Goal: Transaction & Acquisition: Purchase product/service

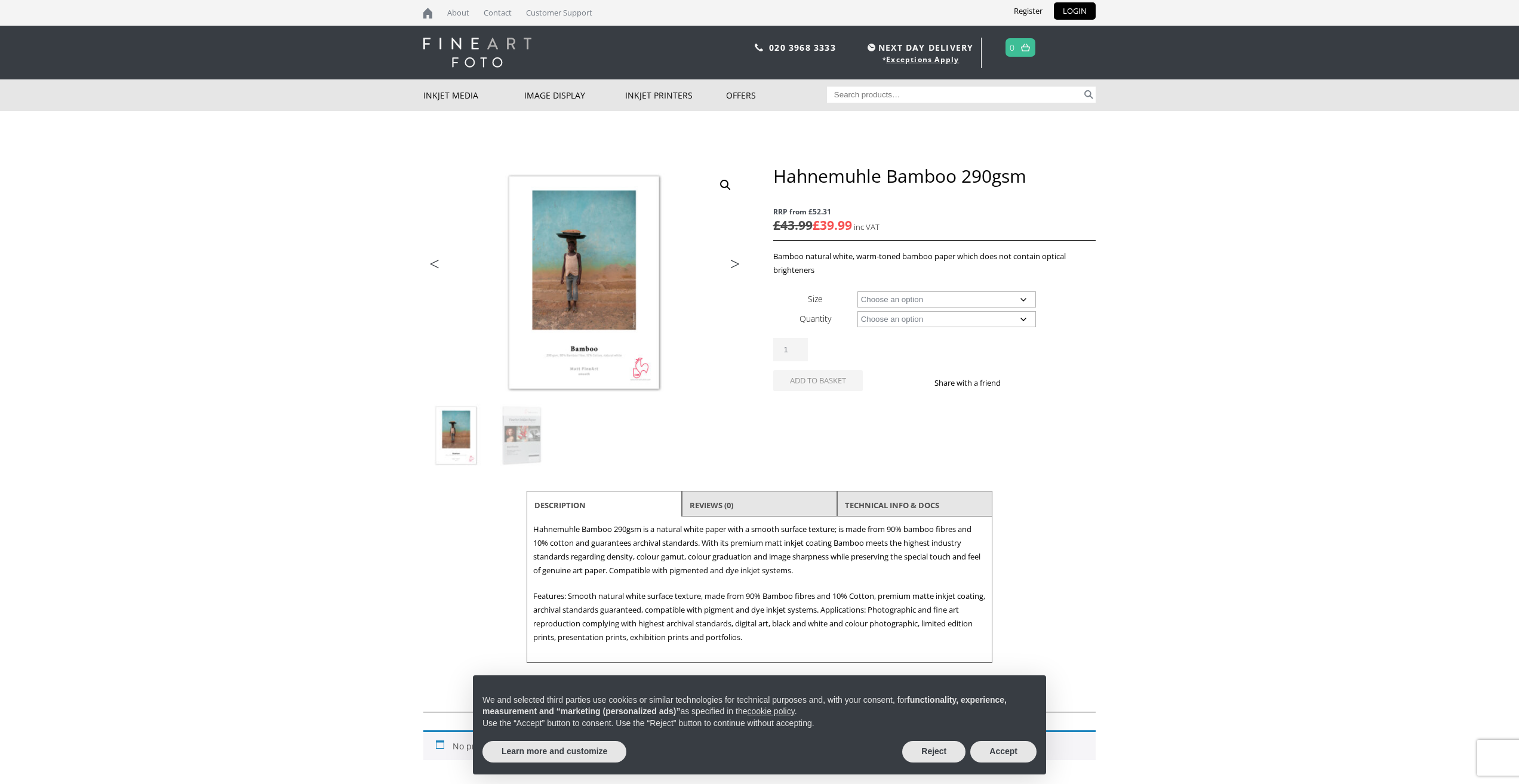
scroll to position [3, 0]
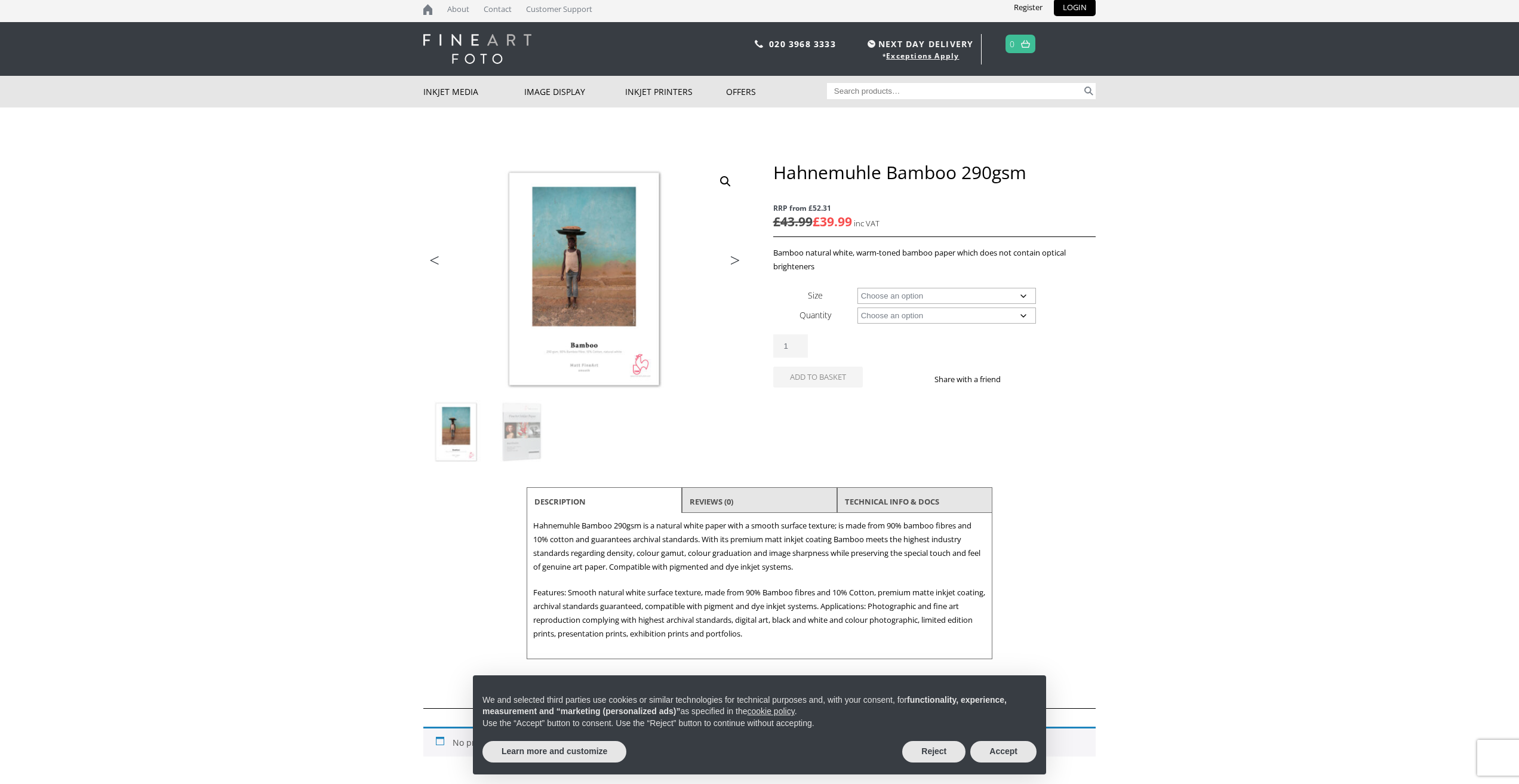
click at [955, 292] on select "Choose an option A4 Sheet A3 Sheet A3+ Sheet A2 Sheet 17" Wide Roll 24" Wide Ro…" at bounding box center [947, 296] width 179 height 16
click at [857, 288] on select "Choose an option A4 Sheet A3 Sheet A3+ Sheet A2 Sheet 17" Wide Roll 24" Wide Ro…" at bounding box center [947, 296] width 179 height 16
select select "a4-sheet"
click at [959, 314] on select "Choose an option 25 Sheets" at bounding box center [947, 316] width 179 height 16
select select "25-sheets"
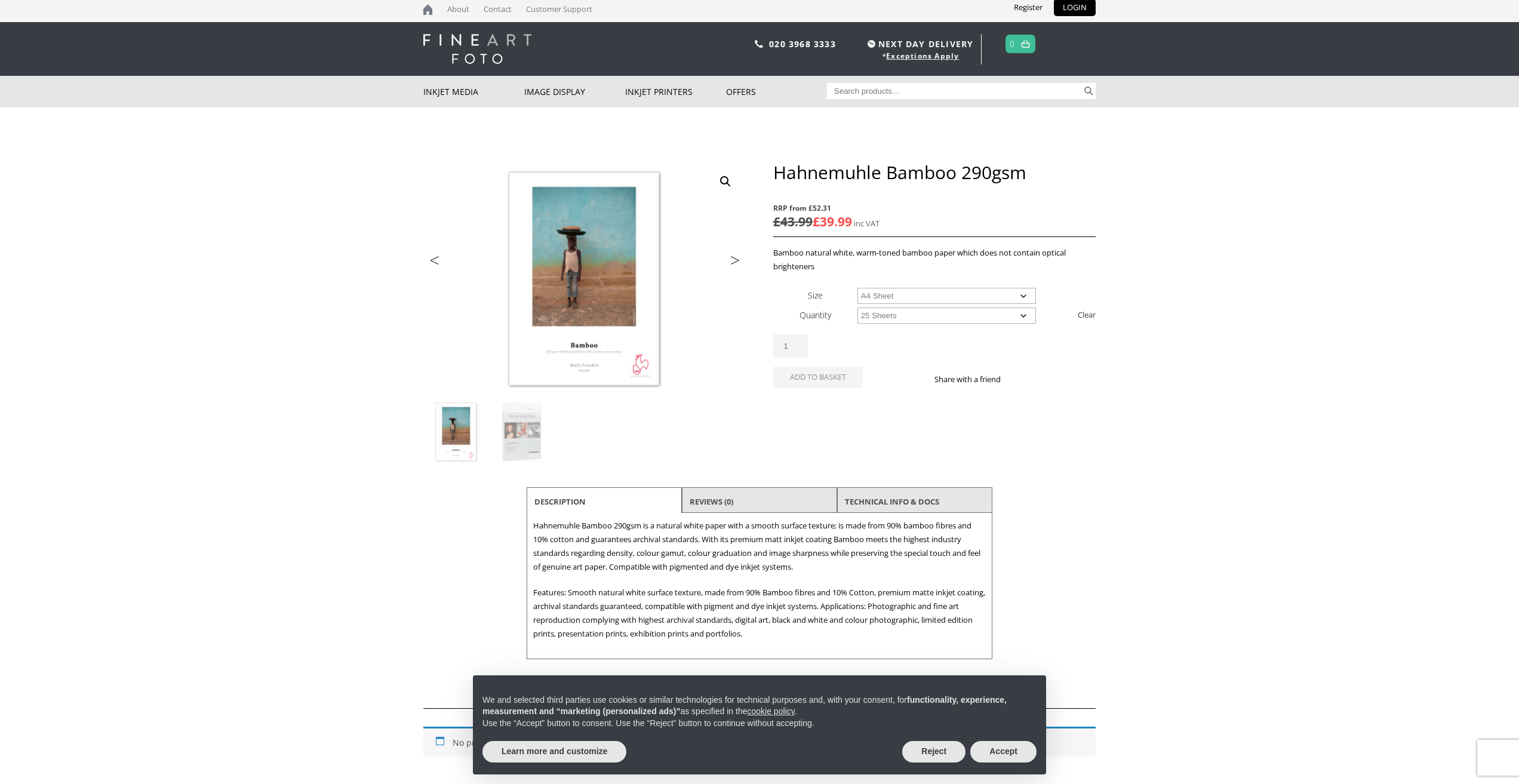
click at [857, 308] on select "Choose an option 25 Sheets" at bounding box center [947, 316] width 179 height 16
select select "a4-sheet"
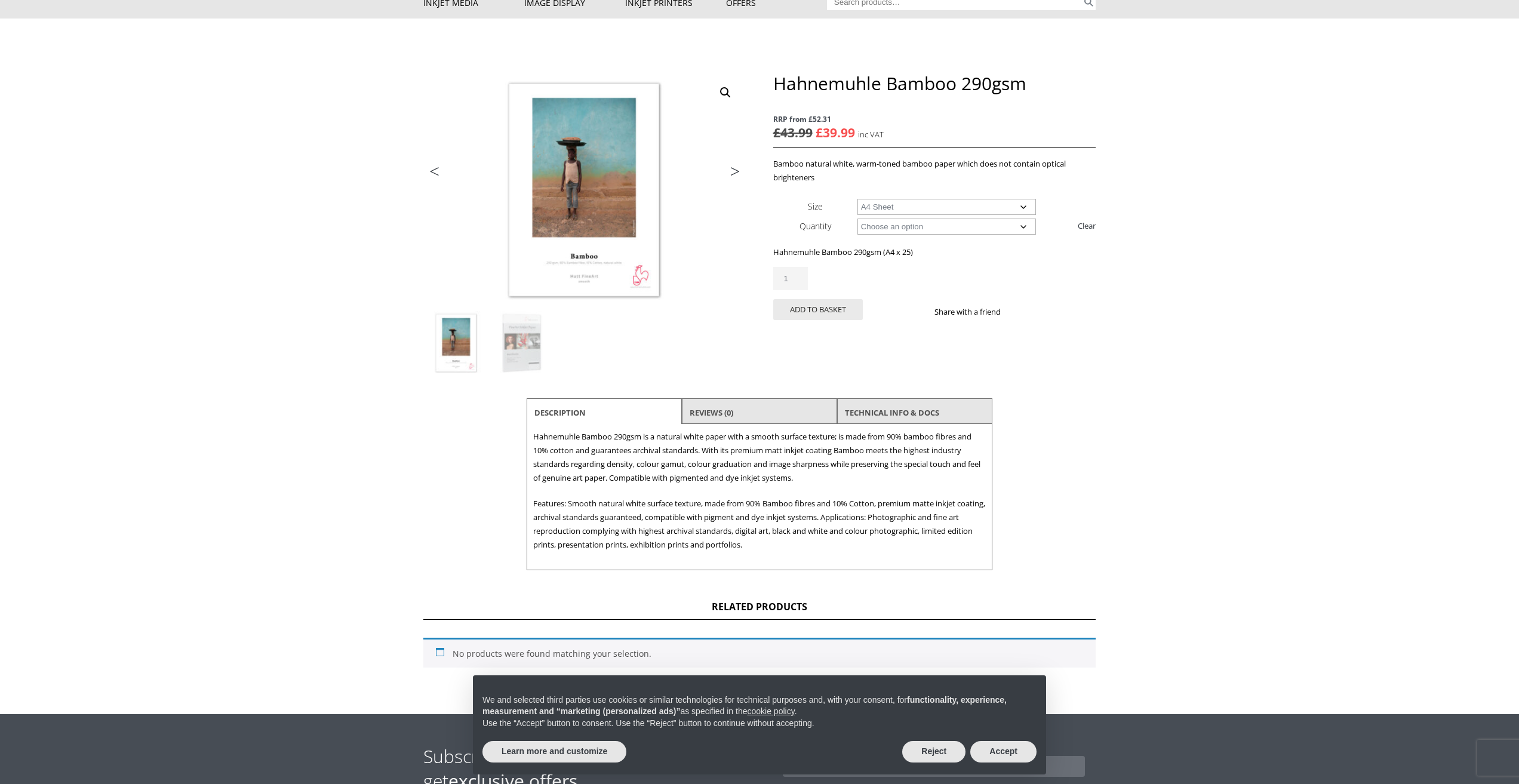
scroll to position [0, 0]
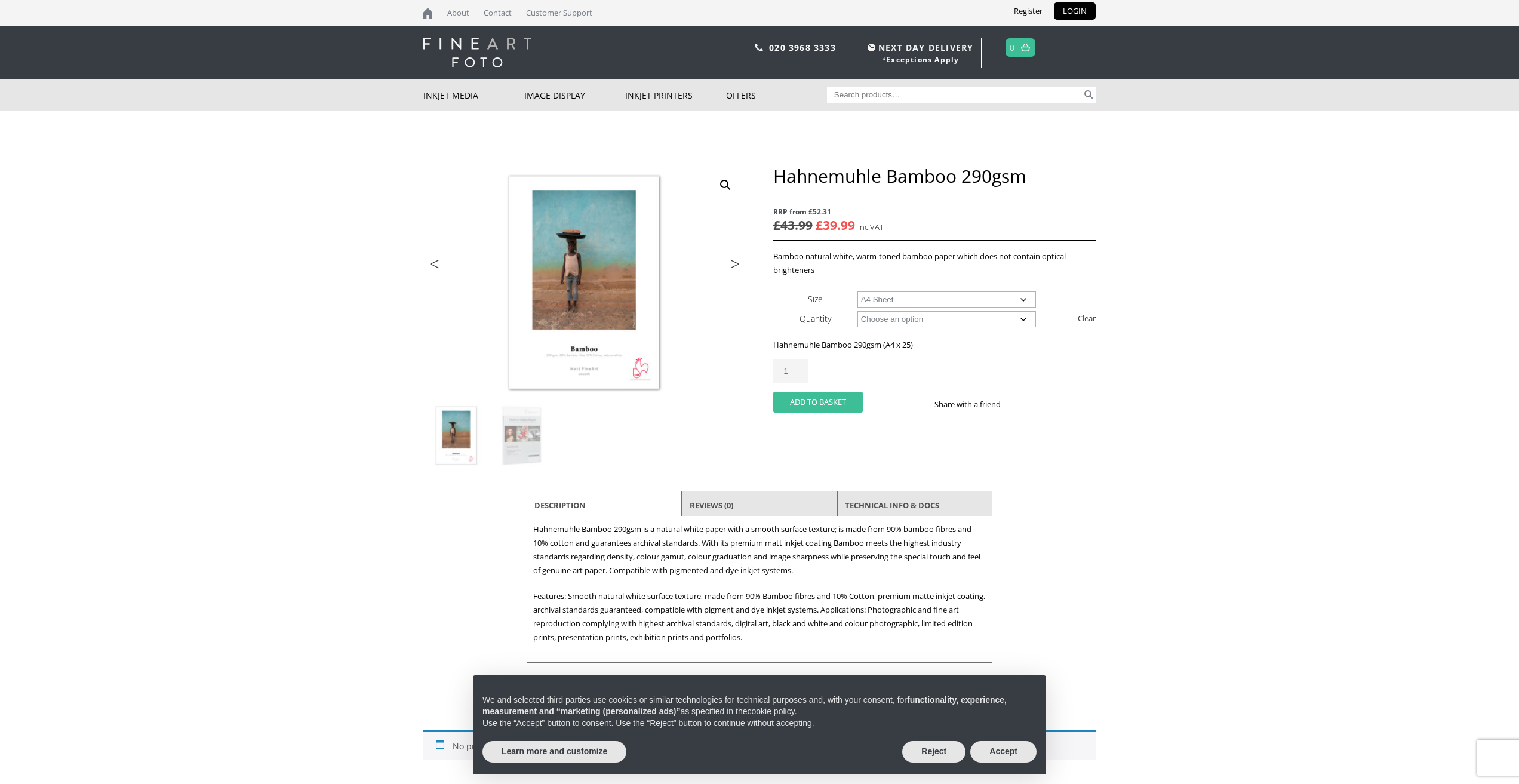
click at [835, 403] on button "Add to basket" at bounding box center [817, 402] width 89 height 21
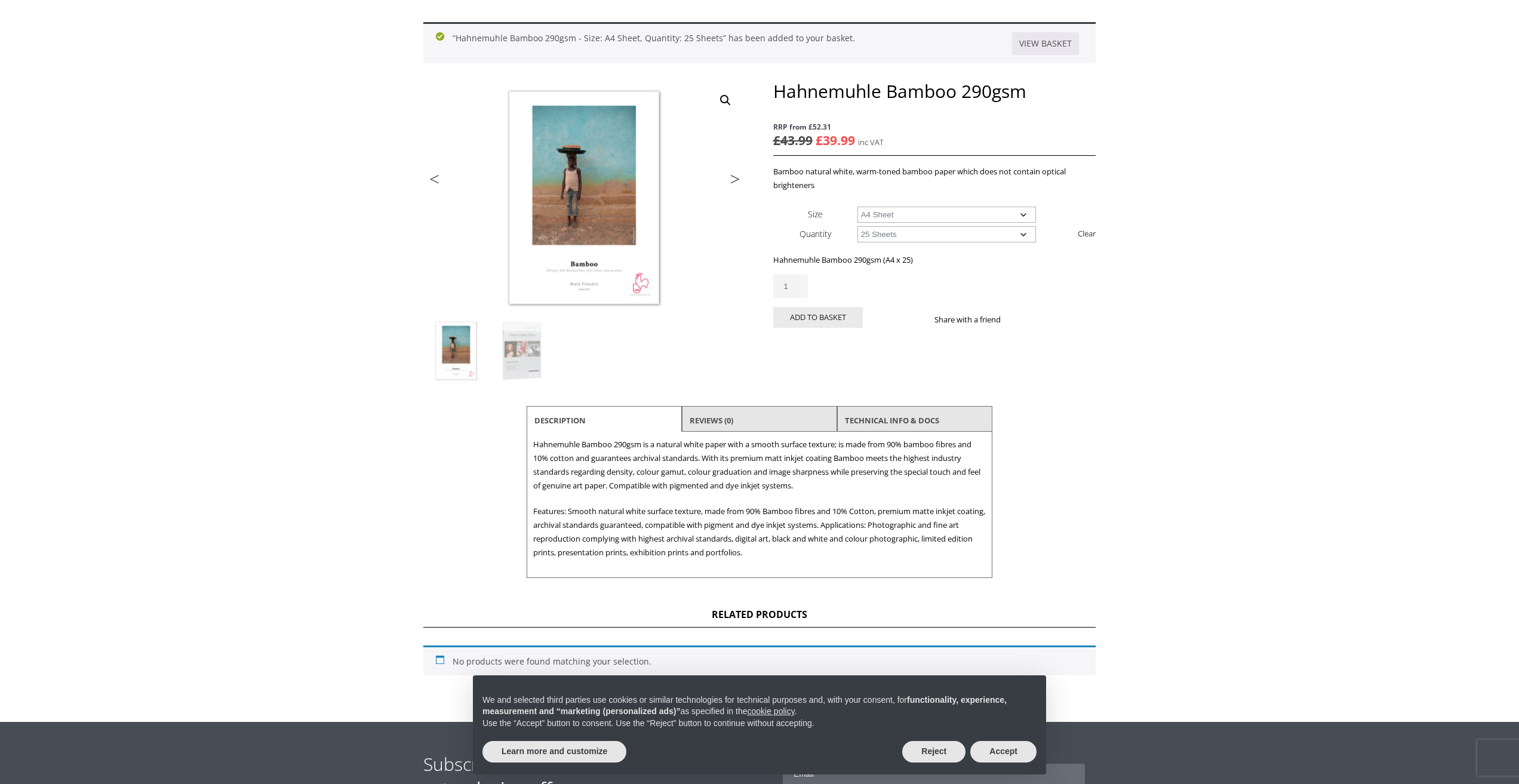
scroll to position [143, 0]
click at [928, 754] on button "Reject" at bounding box center [933, 751] width 64 height 22
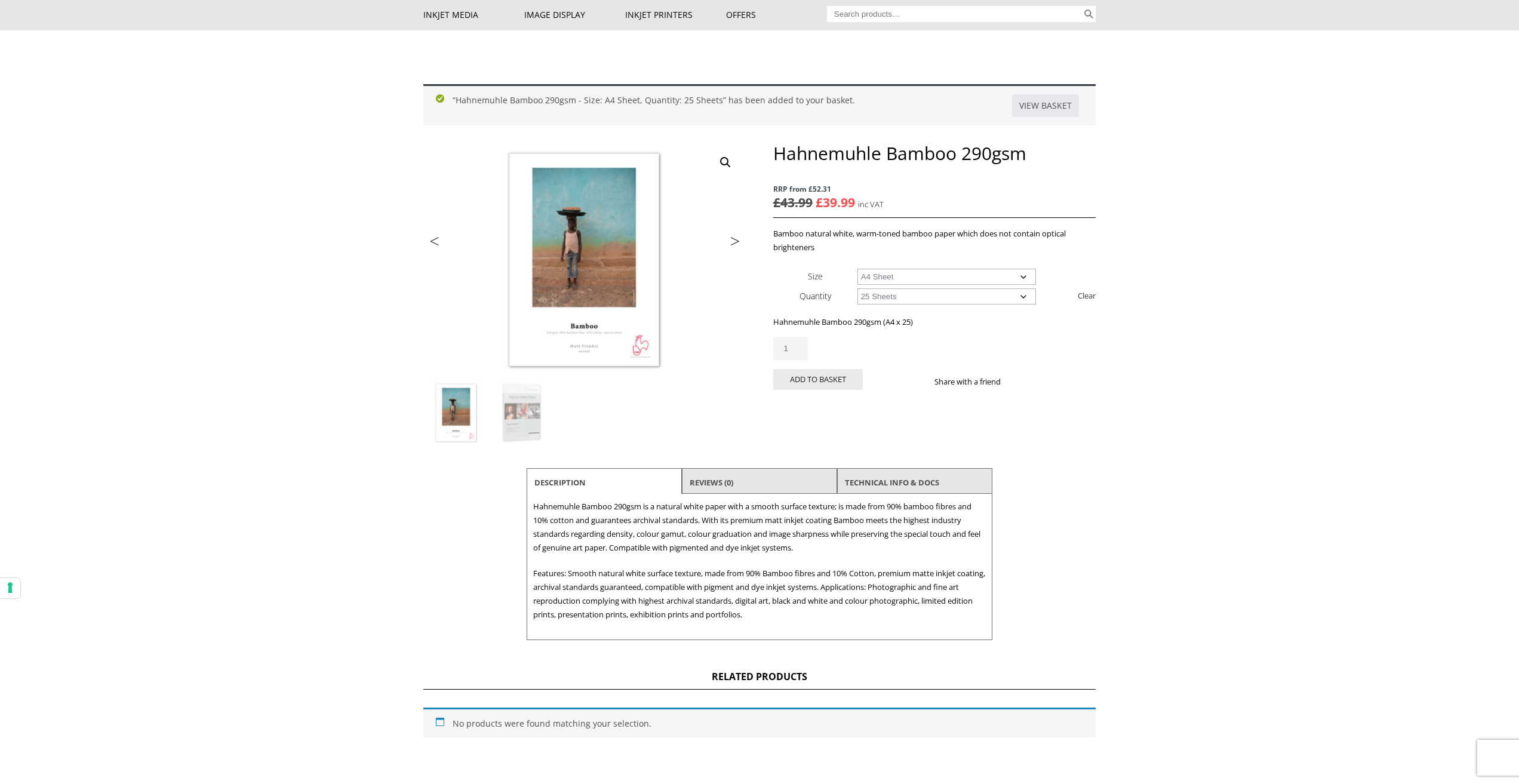
scroll to position [0, 0]
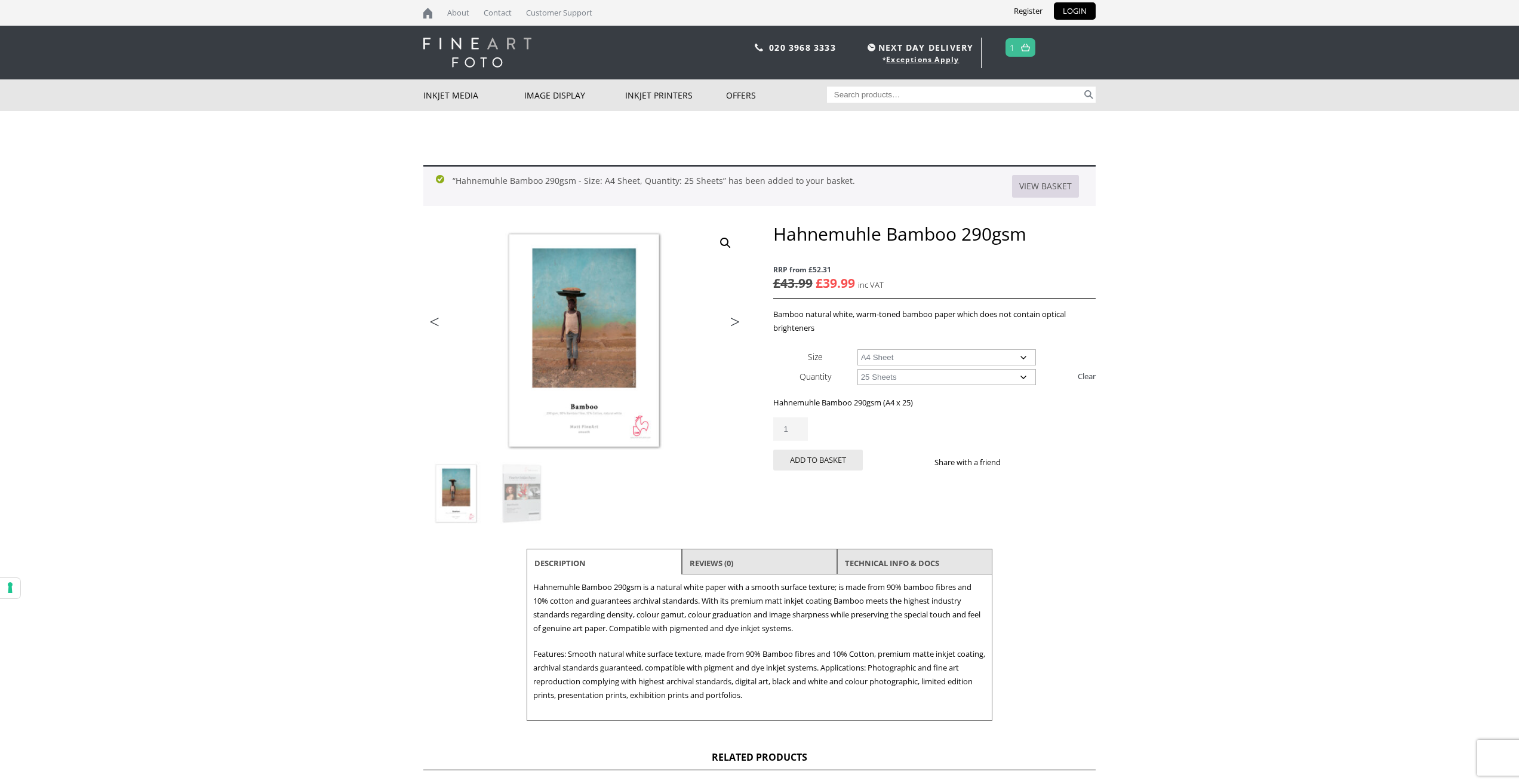
click at [1048, 188] on link "View basket" at bounding box center [1045, 186] width 67 height 23
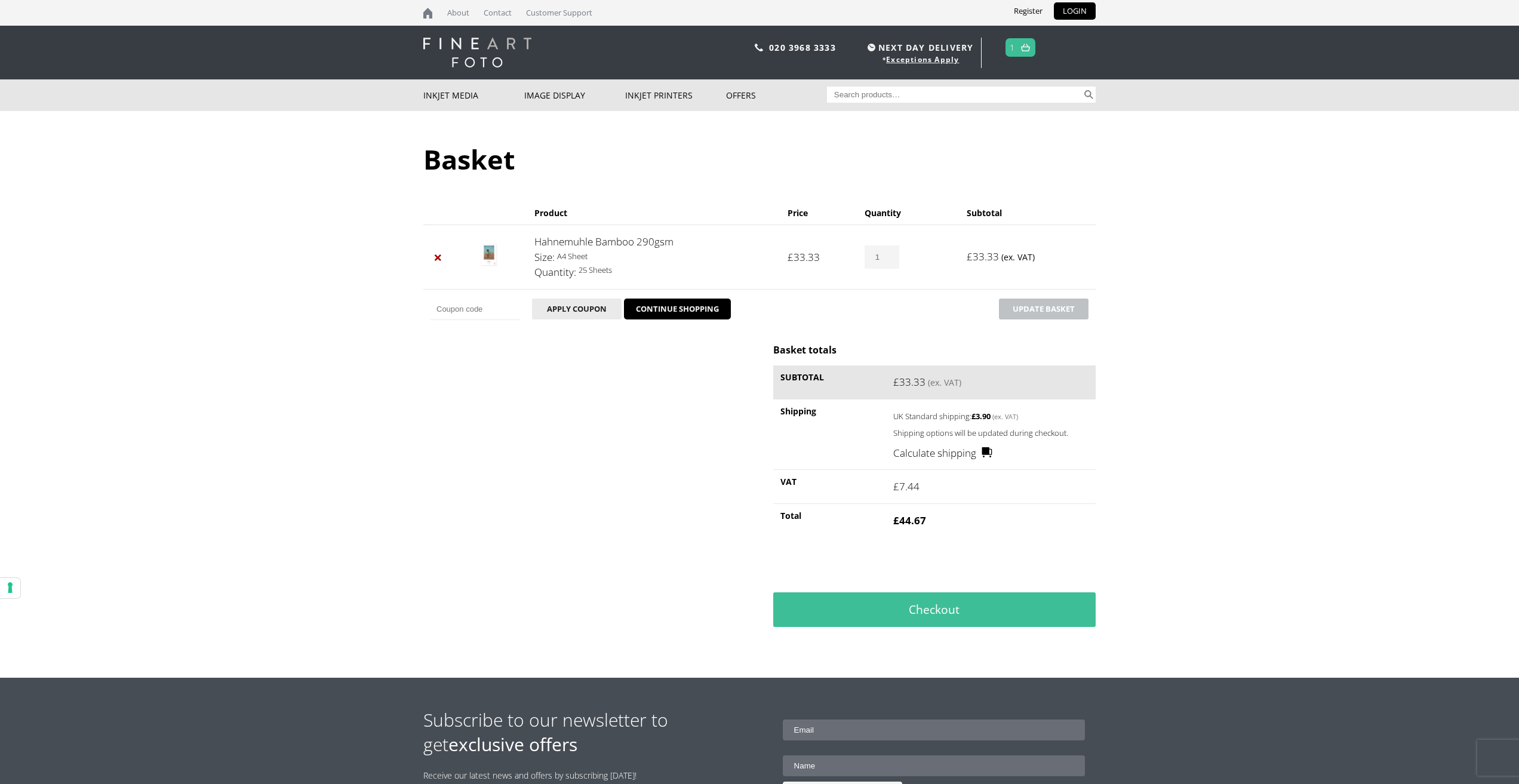
click at [954, 451] on link "Calculate shipping" at bounding box center [943, 453] width 100 height 15
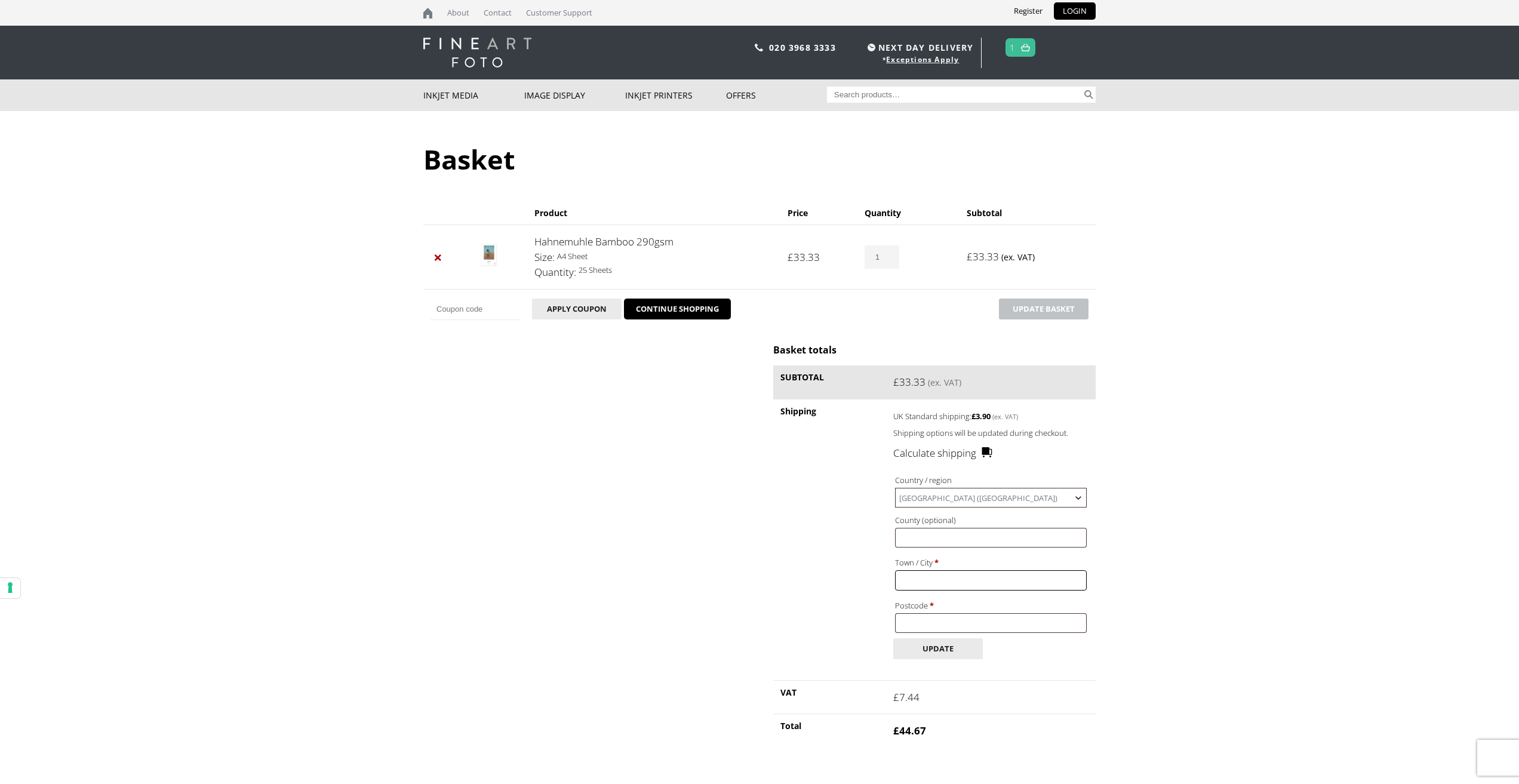
click at [952, 577] on input "Town / City *" at bounding box center [991, 580] width 192 height 19
type input "Oxford"
type input "Oxfordshire"
type input "OX1 2JW"
click at [941, 651] on button "Update" at bounding box center [937, 649] width 89 height 21
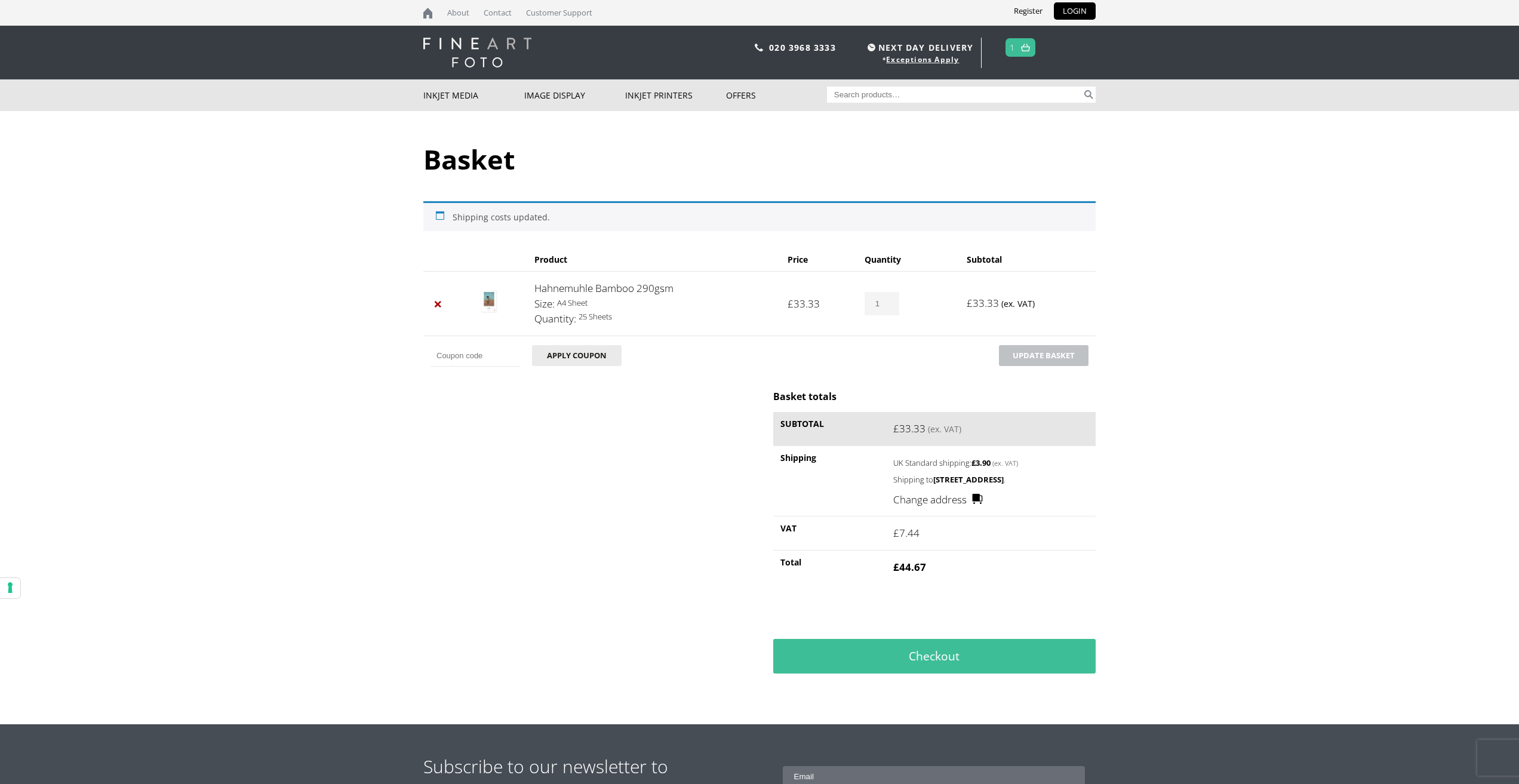
click at [486, 299] on img at bounding box center [489, 301] width 19 height 24
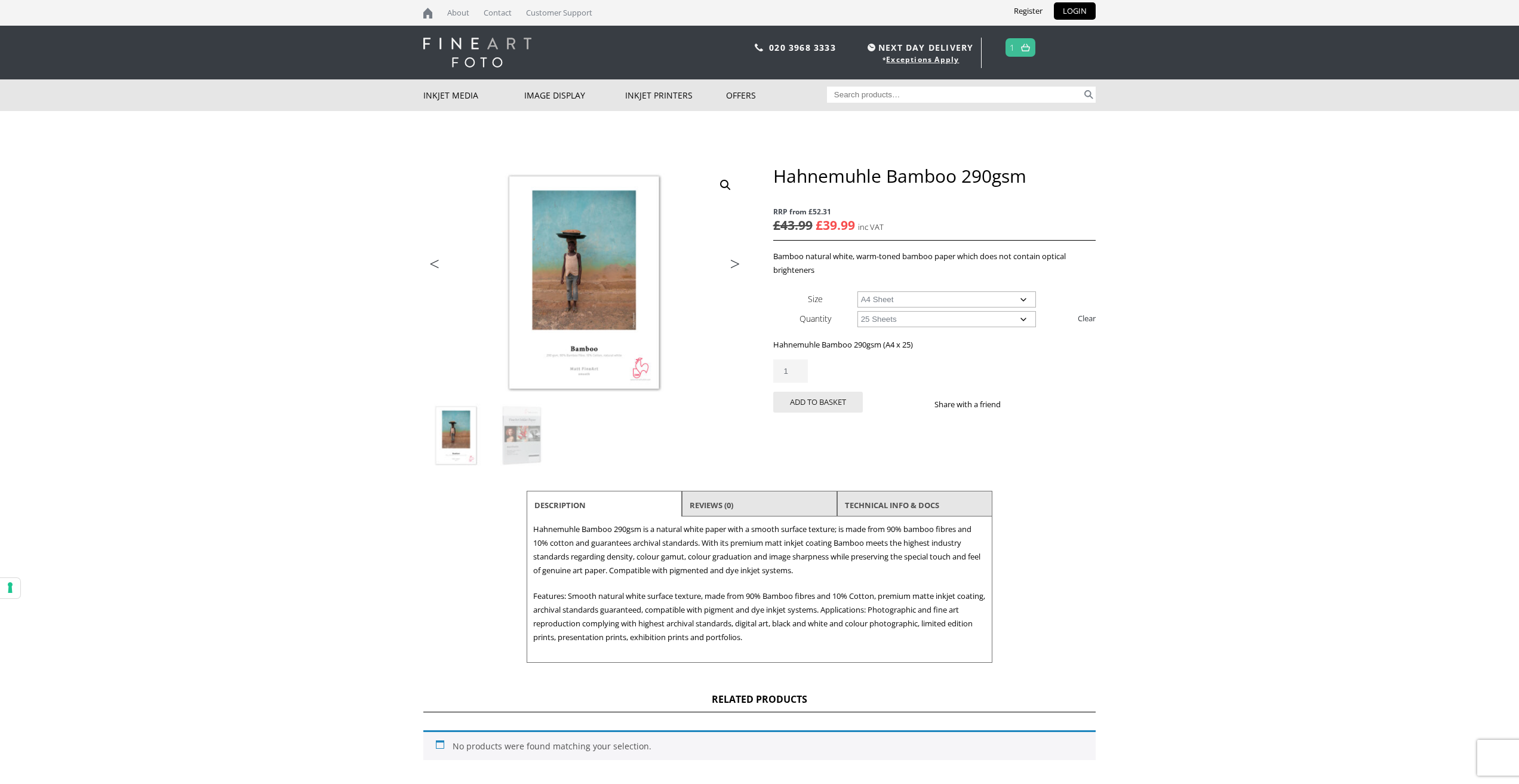
click at [1020, 52] on link at bounding box center [1025, 47] width 15 height 17
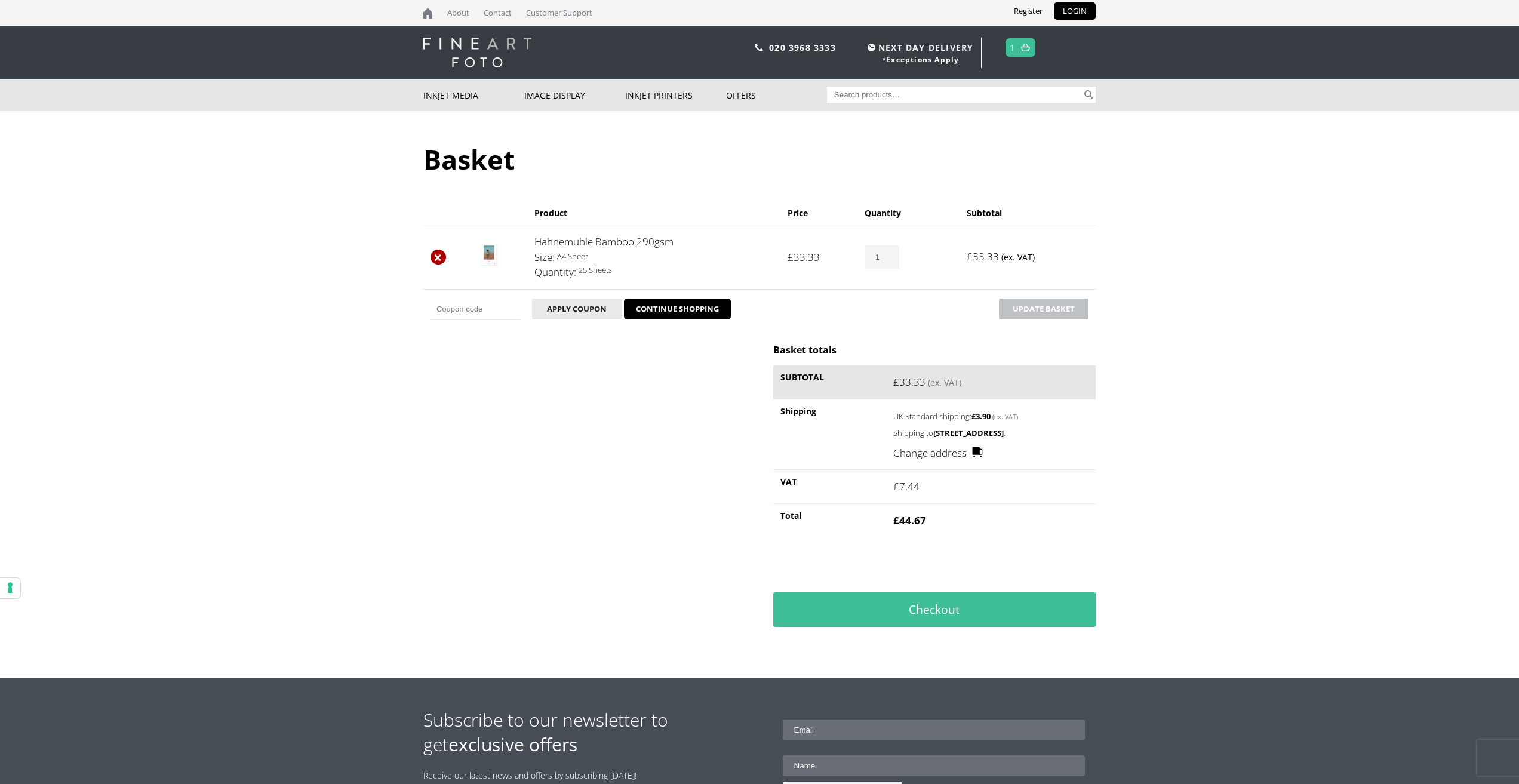
click at [442, 256] on link "×" at bounding box center [438, 257] width 15 height 15
